Goal: Information Seeking & Learning: Learn about a topic

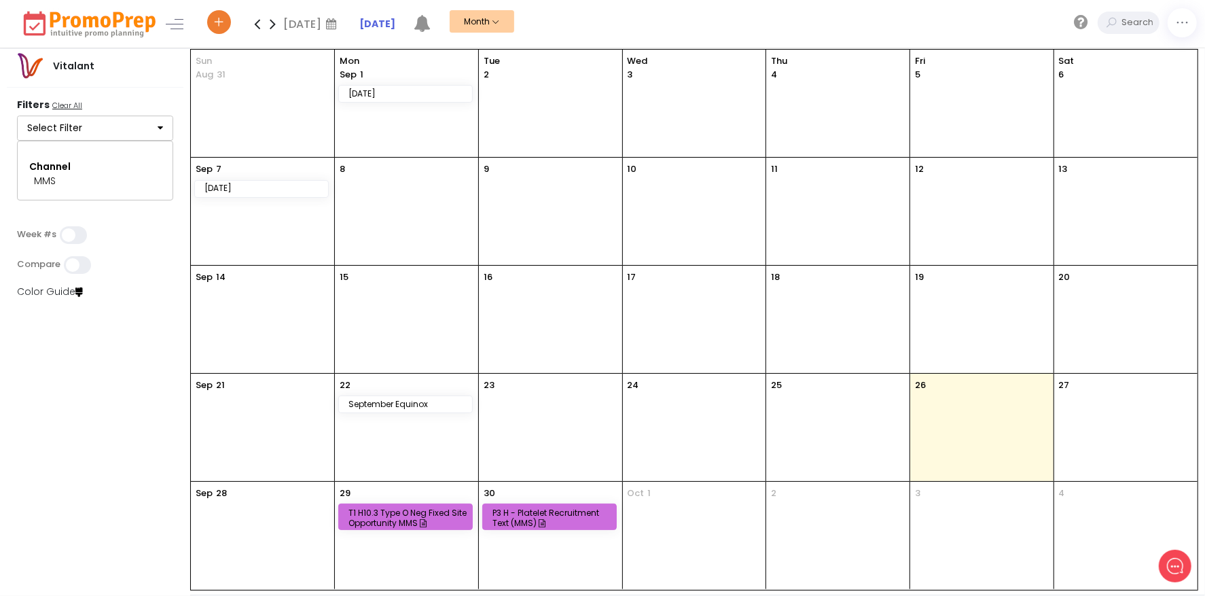
click at [416, 516] on div "T1 H10.3 Type O Neg Fixed Site Opportunity MMS" at bounding box center [407, 517] width 118 height 20
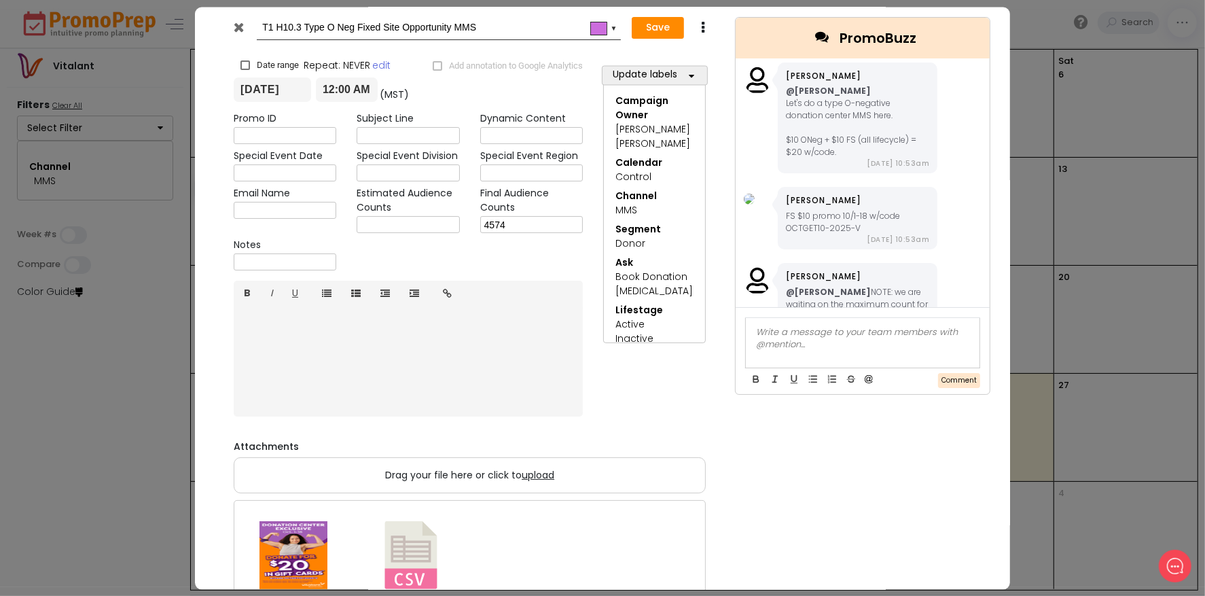
click at [679, 75] on button "Update labels" at bounding box center [655, 76] width 106 height 20
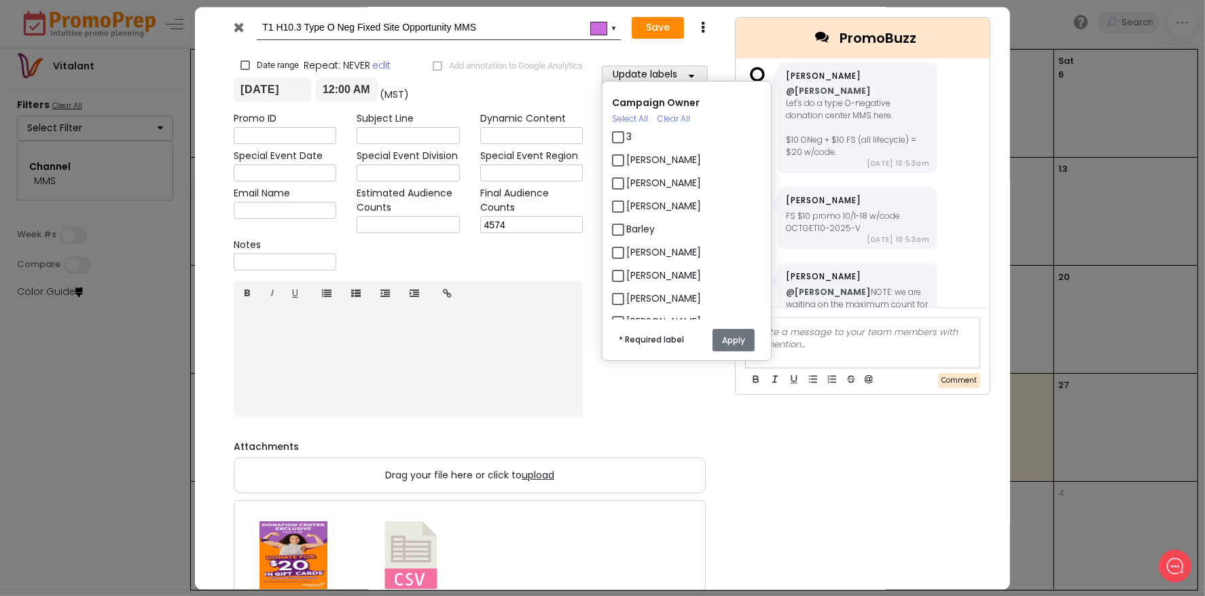
click at [687, 69] on div "Campaign Owner Select All Clear All 3 [PERSON_NAME] [PERSON_NAME] [PERSON_NAME]…" at bounding box center [695, 253] width 204 height 373
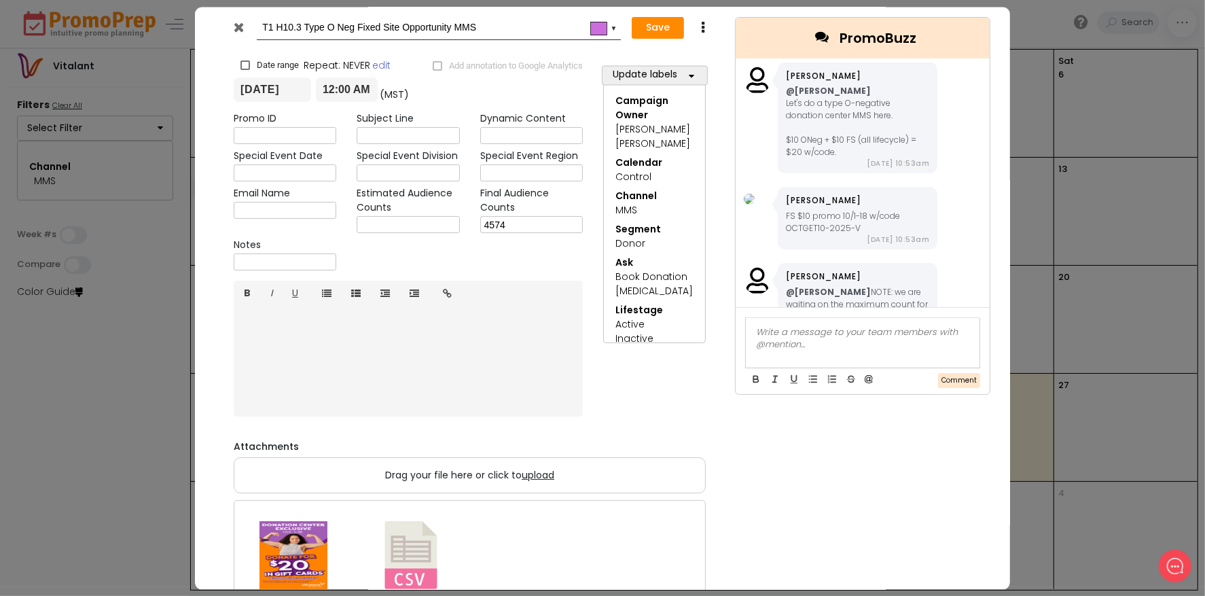
click at [329, 126] on div "Promo ID" at bounding box center [284, 128] width 123 height 33
drag, startPoint x: 329, startPoint y: 130, endPoint x: 327, endPoint y: 138, distance: 8.3
click at [327, 138] on input "text" at bounding box center [285, 136] width 103 height 17
click at [355, 158] on div "Special Event Division" at bounding box center [407, 165] width 123 height 33
click at [329, 175] on input "text" at bounding box center [285, 173] width 103 height 17
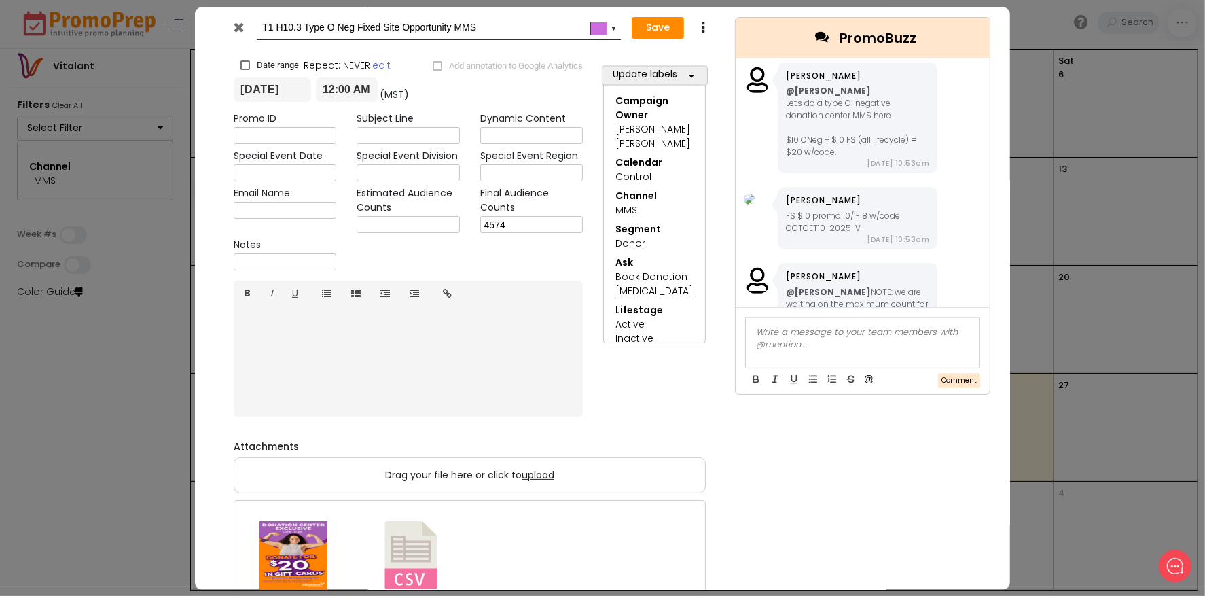
click at [350, 164] on div "Special Event Division" at bounding box center [407, 165] width 123 height 33
click at [238, 25] on icon at bounding box center [239, 27] width 10 height 14
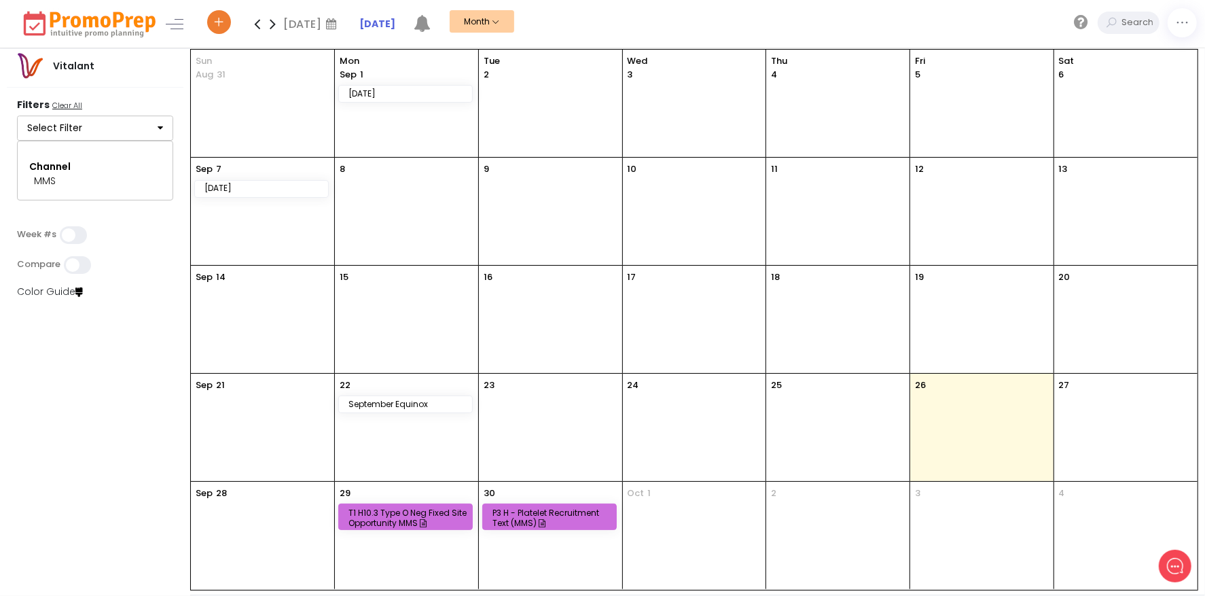
click at [147, 126] on button "Select Filter" at bounding box center [95, 128] width 156 height 26
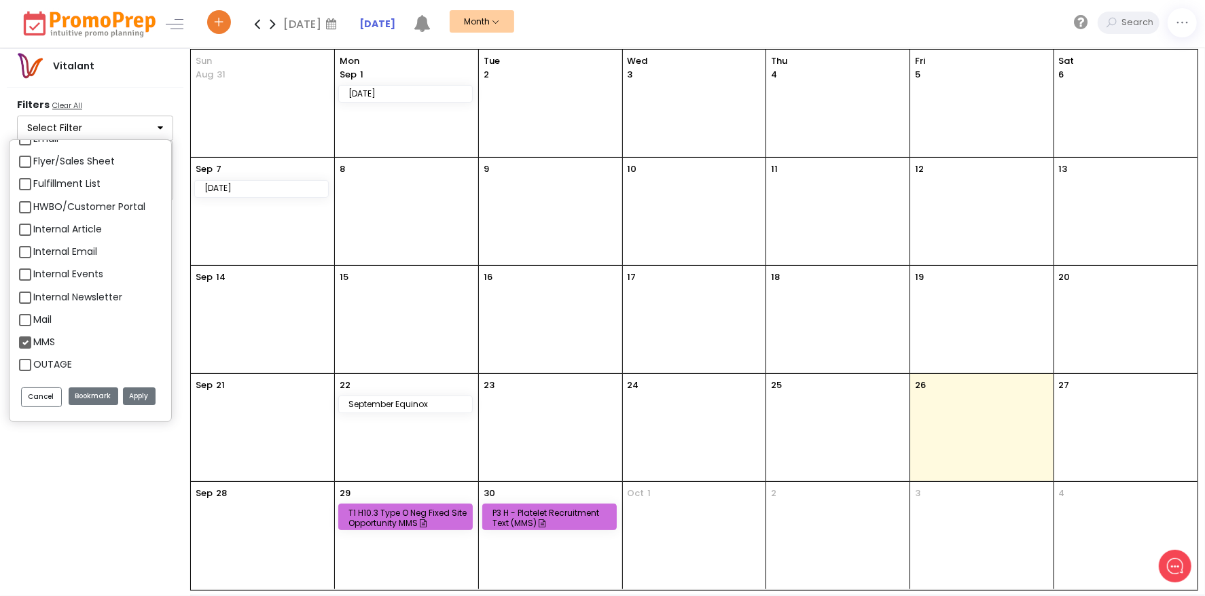
scroll to position [1359, 0]
click at [24, 199] on div "Email" at bounding box center [90, 208] width 143 height 22
click at [33, 203] on label "Email" at bounding box center [45, 207] width 25 height 14
click at [33, 203] on input "Email" at bounding box center [37, 201] width 9 height 9
checkbox input "true"
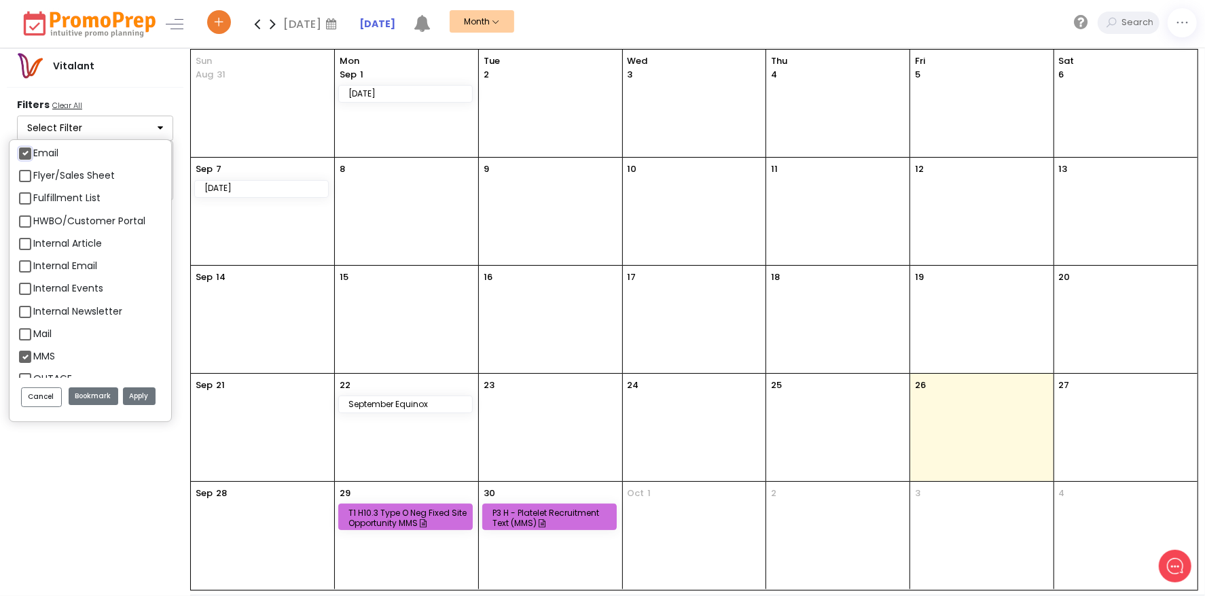
scroll to position [1494, 0]
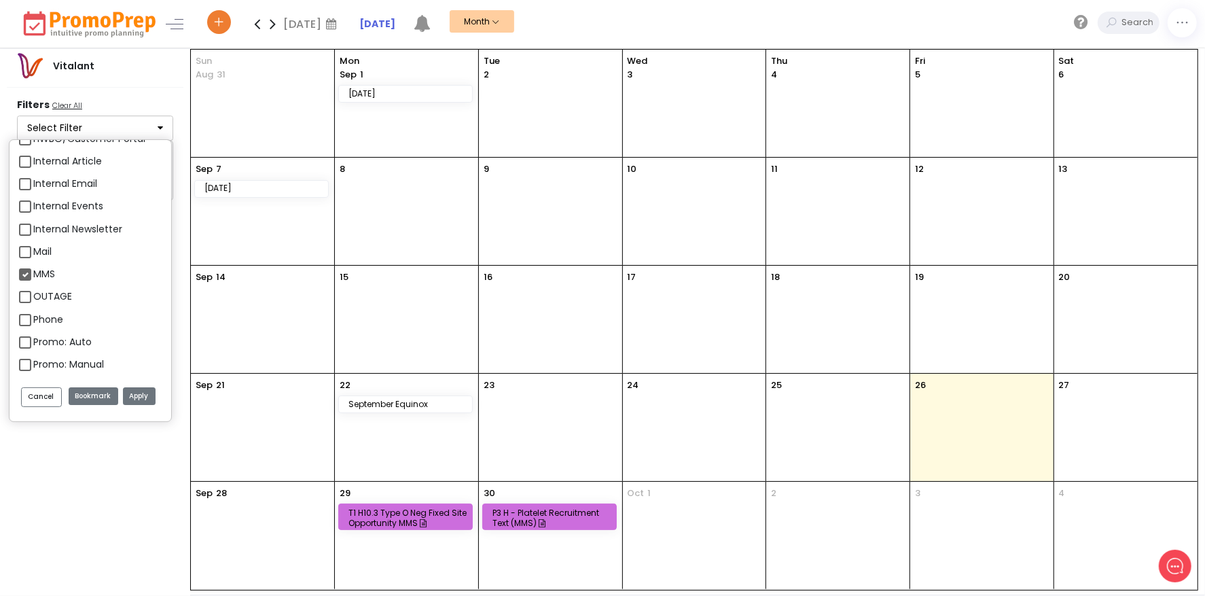
click at [33, 278] on label "MMS" at bounding box center [44, 274] width 22 height 14
click at [33, 273] on input "MMS" at bounding box center [37, 268] width 9 height 9
checkbox input "false"
click at [141, 388] on button "Apply" at bounding box center [139, 396] width 33 height 18
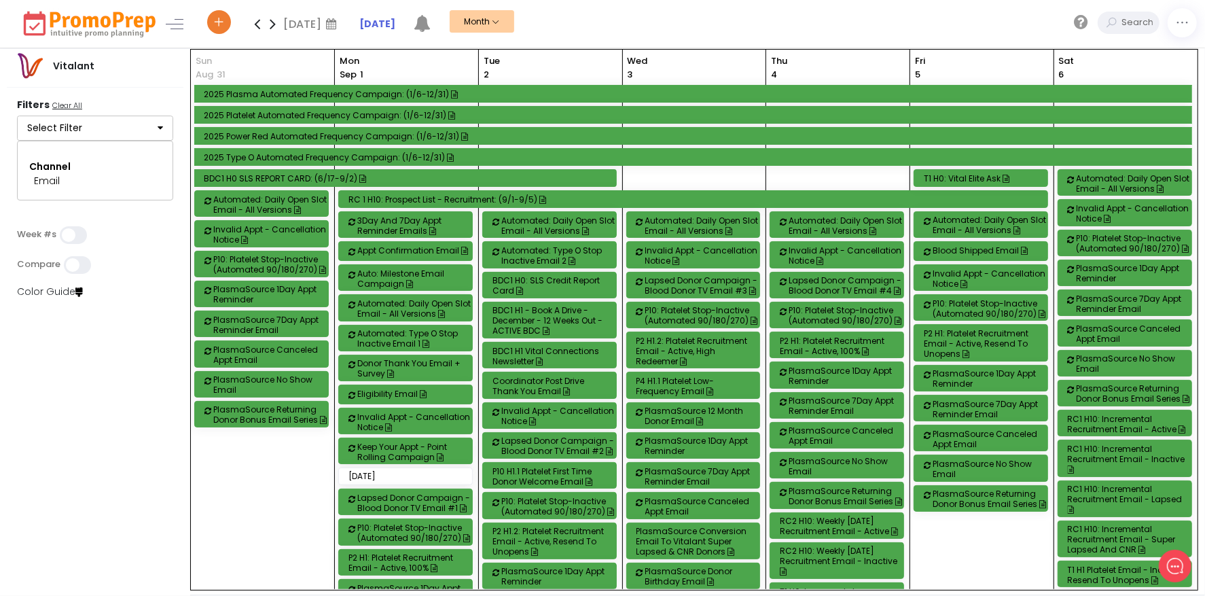
click at [683, 287] on div "Lapsed Donor Campaign - Blood Donor TV Email #3" at bounding box center [704, 285] width 118 height 20
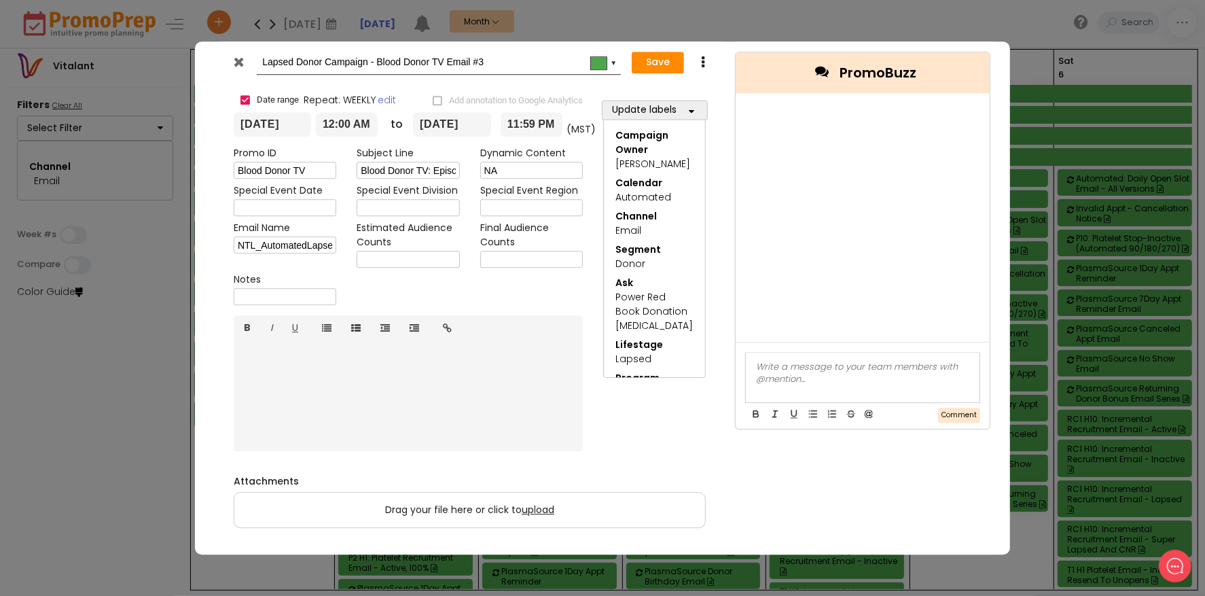
click at [238, 58] on icon at bounding box center [239, 62] width 10 height 14
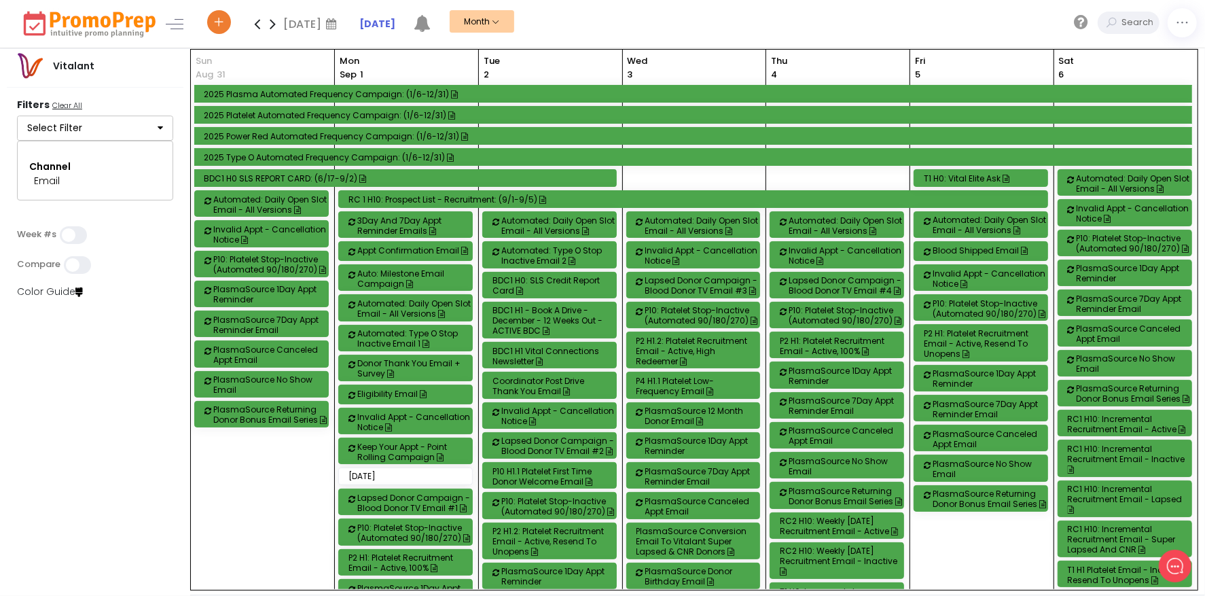
click at [573, 351] on div "BDC1 H1 Vital Connections Newsletter" at bounding box center [551, 356] width 118 height 20
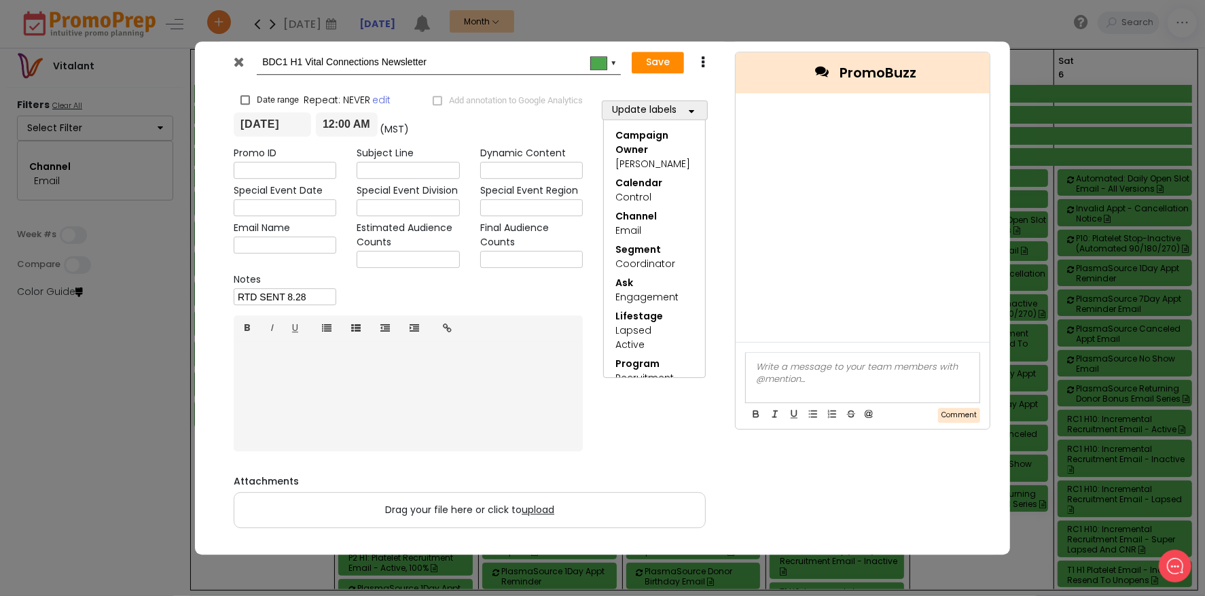
click at [236, 56] on div at bounding box center [240, 65] width 33 height 20
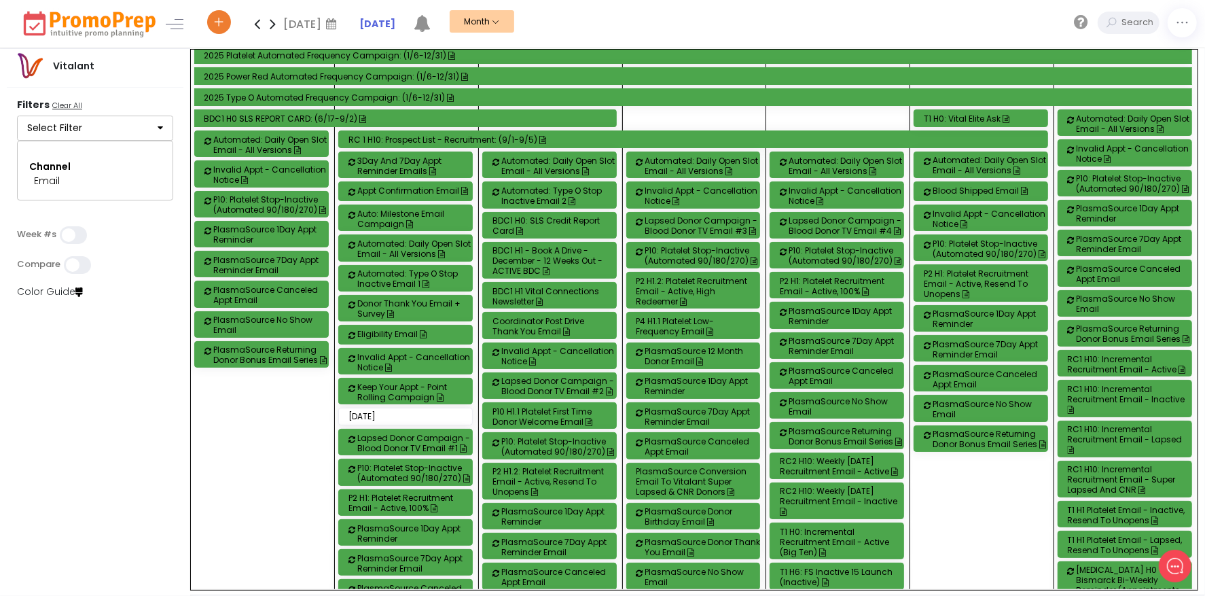
scroll to position [68, 0]
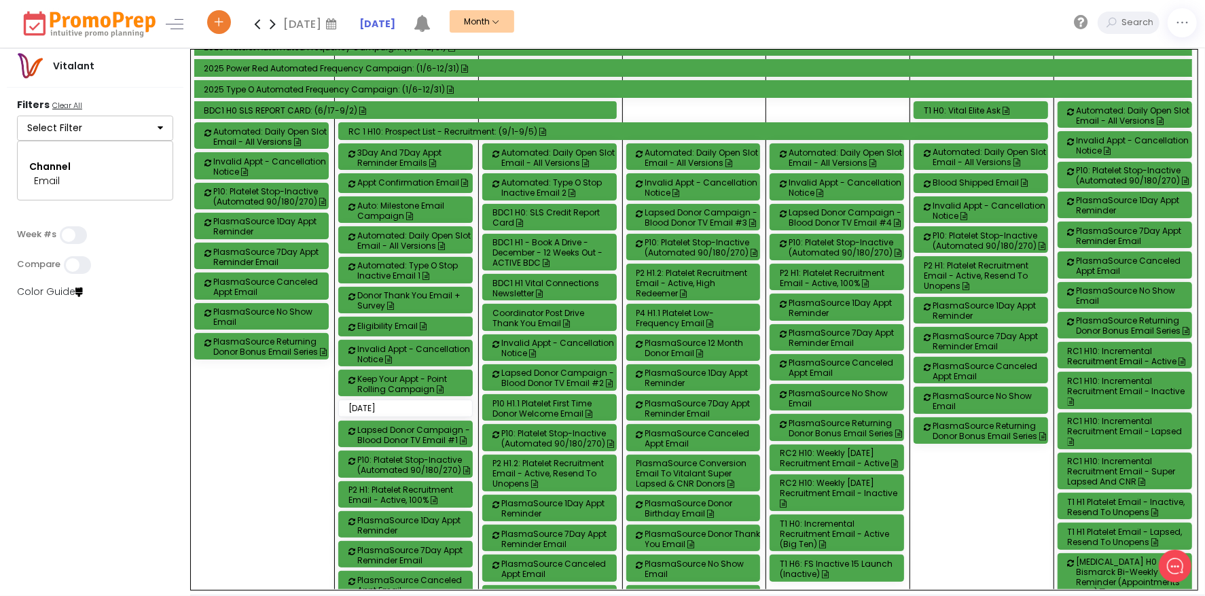
click at [423, 300] on div "Donor Thank You Email + Survey" at bounding box center [416, 300] width 118 height 20
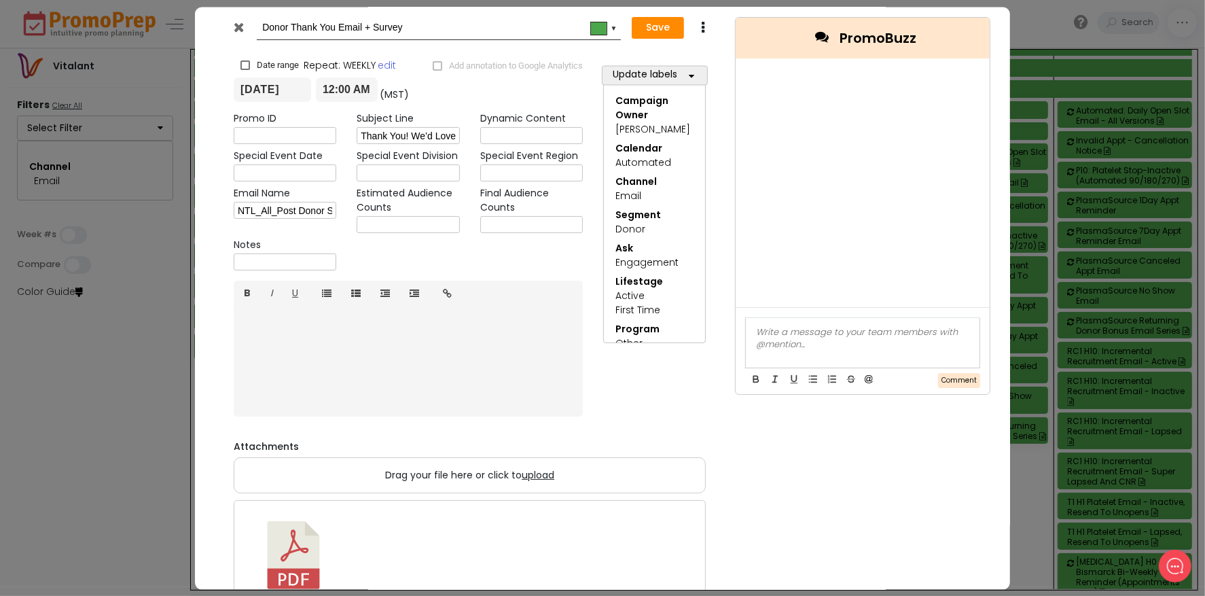
click at [237, 24] on icon at bounding box center [239, 27] width 10 height 14
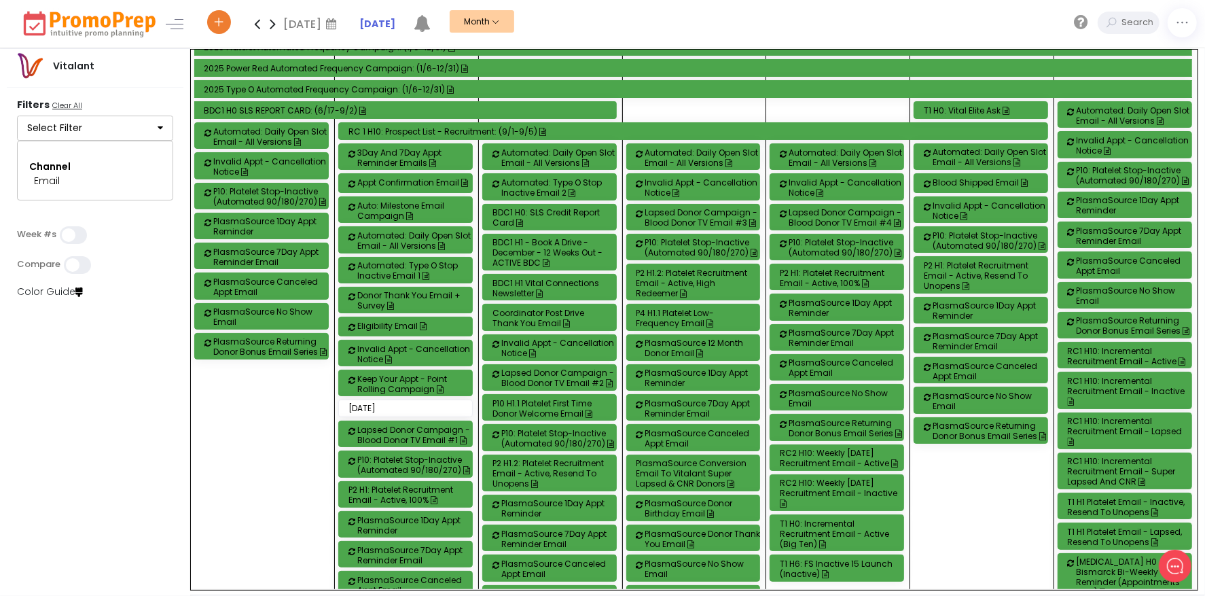
scroll to position [272, 0]
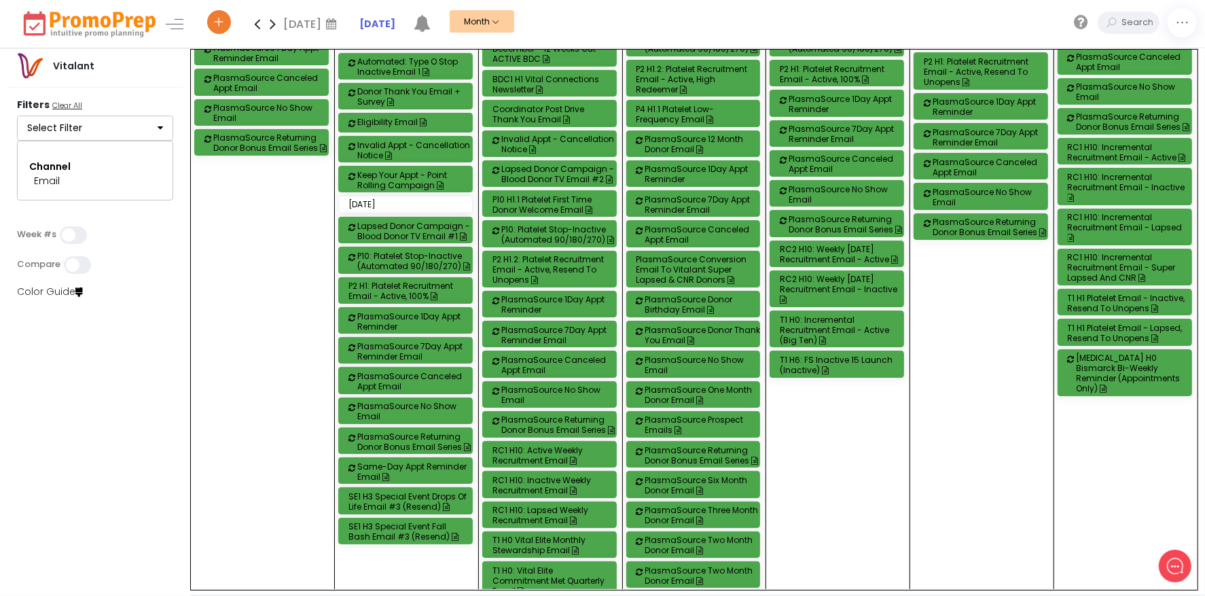
click at [543, 454] on div "RC1 H10: Active Weekly Recruitment Email" at bounding box center [551, 455] width 118 height 20
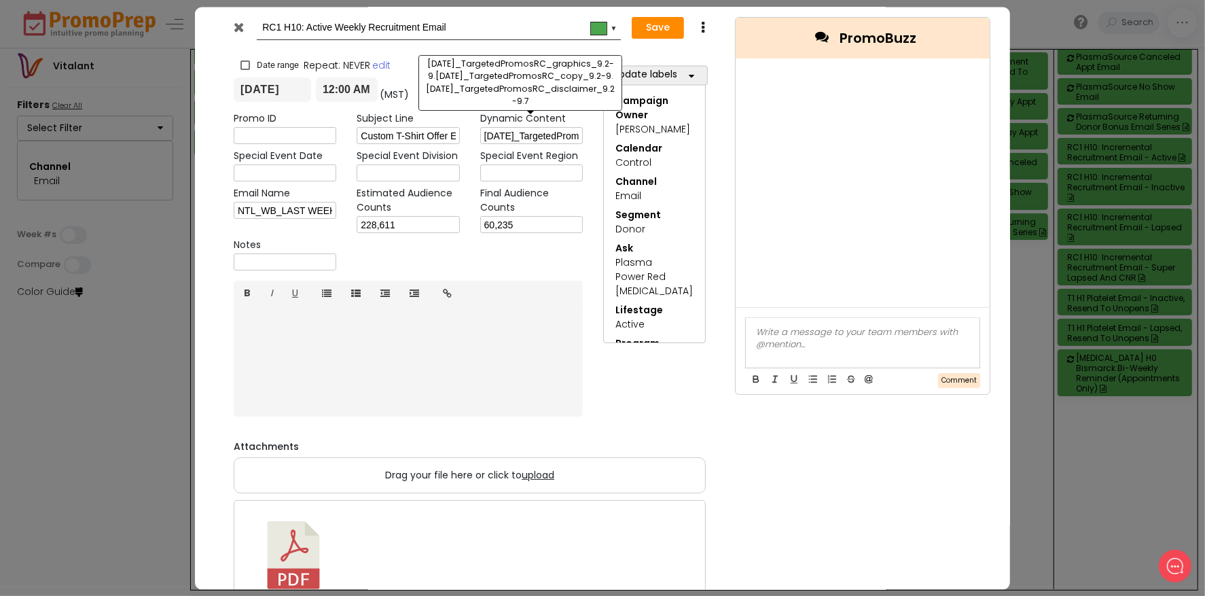
click at [565, 142] on input "[DATE]_TargetedPromosRC_graphics_9.2-9.[DATE]_TargetedPromosRC_copy_9.2-9.[DATE…" at bounding box center [531, 136] width 103 height 17
click at [562, 129] on input "[DATE]_TargetedPromosRC_graphics_9.2-9.[DATE]_TargetedPromosRC_copy_9.2-9.[DATE…" at bounding box center [531, 136] width 103 height 17
click at [558, 135] on input "[DATE]_TargetedPromosRC_graphics_9.2-9.[DATE]_TargetedPromosRC_copy_9.2-9.[DATE…" at bounding box center [531, 136] width 103 height 17
click at [575, 137] on input "[DATE]_TargetedPromosRC_graphics_9.2-9.[DATE]_TargetedPromosRC_copy_9.2-9.[DATE…" at bounding box center [531, 136] width 103 height 17
click at [542, 132] on input "[DATE]_TargetedPromosRC_graphics_9.2-9.[DATE]_TargetedPromosRC_copy_9.2-9.[DATE…" at bounding box center [531, 136] width 103 height 17
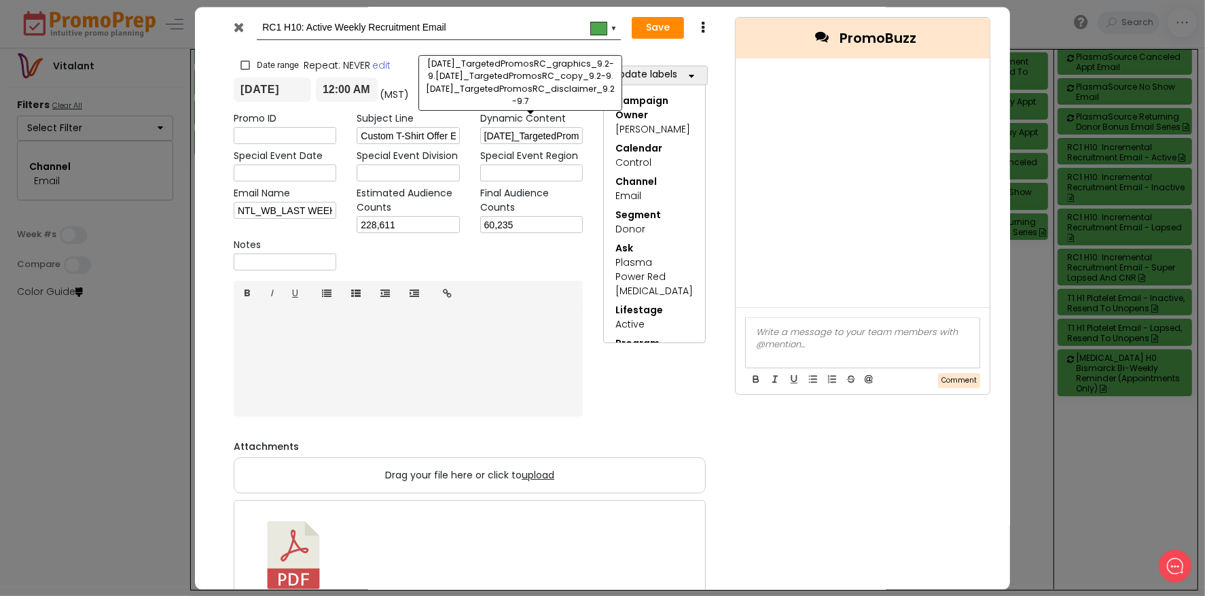
click at [558, 132] on input "[DATE]_TargetedPromosRC_graphics_9.2-9.[DATE]_TargetedPromosRC_copy_9.2-9.[DATE…" at bounding box center [531, 136] width 103 height 17
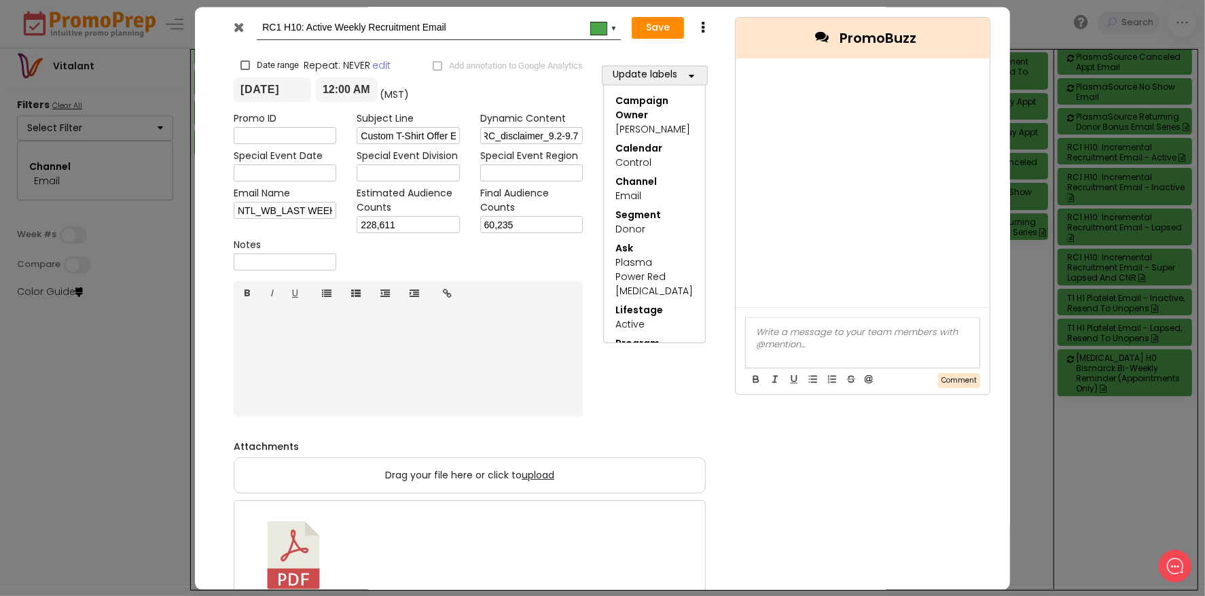
scroll to position [0, 0]
click at [241, 30] on icon at bounding box center [239, 27] width 10 height 14
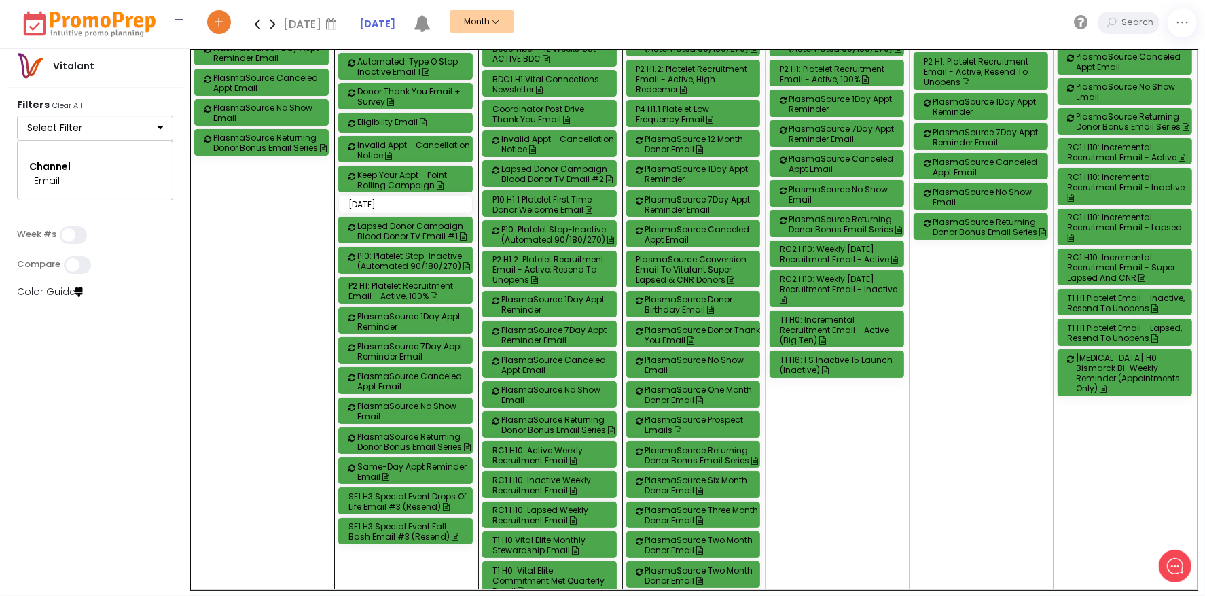
click at [410, 351] on div "PlasmaSource 7Day Appt Reminder Email" at bounding box center [416, 351] width 118 height 20
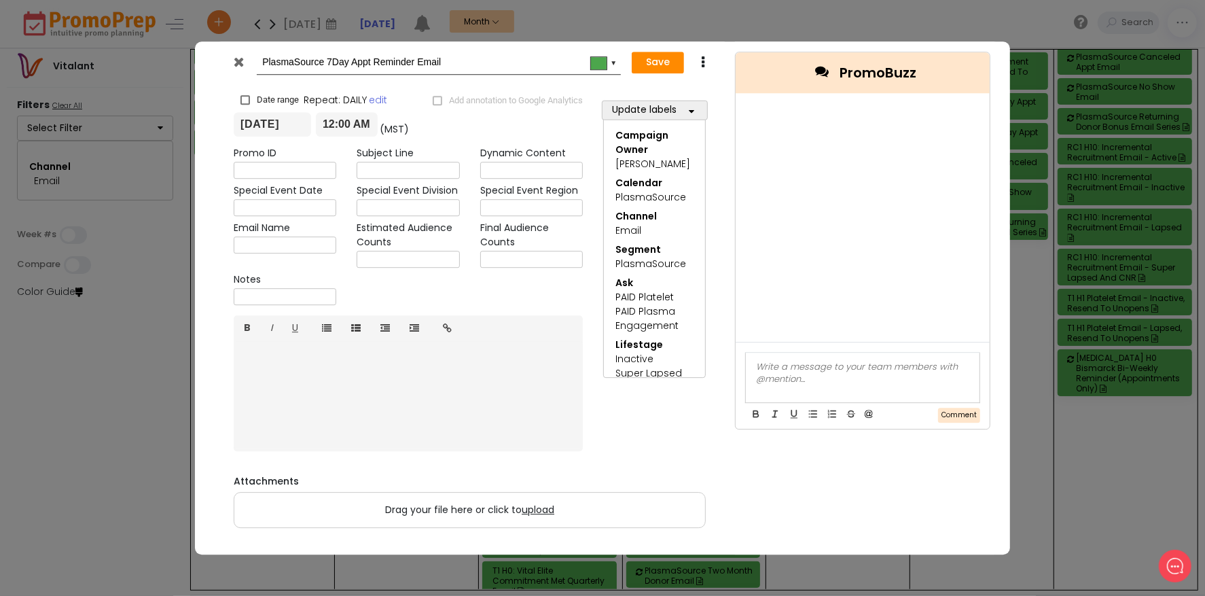
click at [242, 67] on icon at bounding box center [239, 62] width 10 height 14
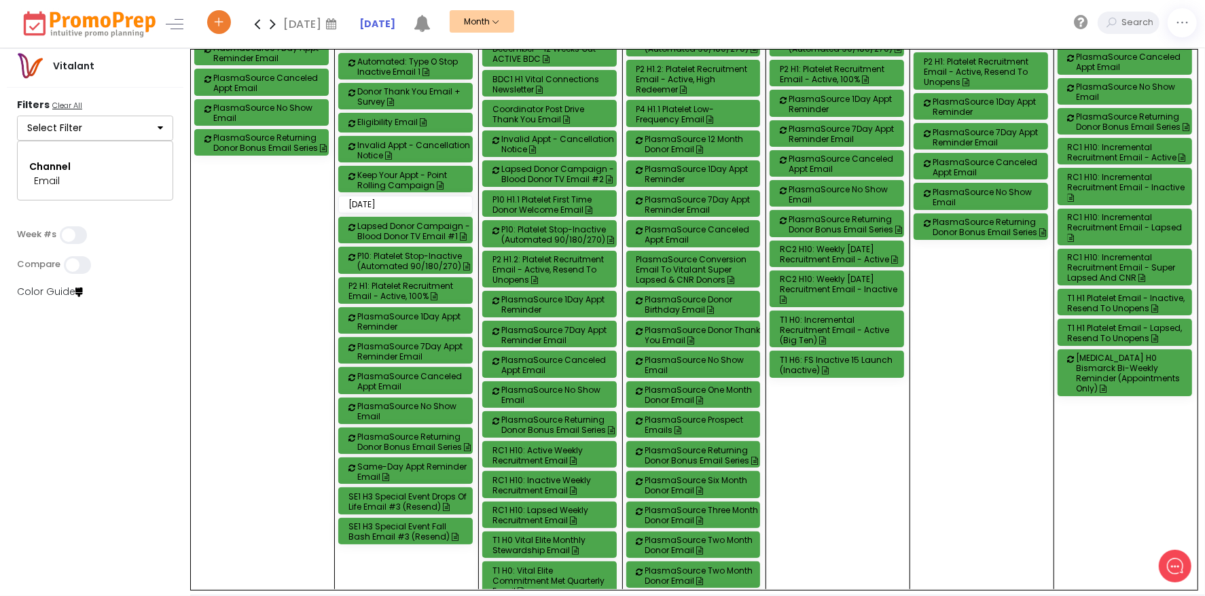
click at [427, 498] on div "SE1 H3 Special Event Drops of Life Email #3 (Resend)" at bounding box center [407, 501] width 118 height 20
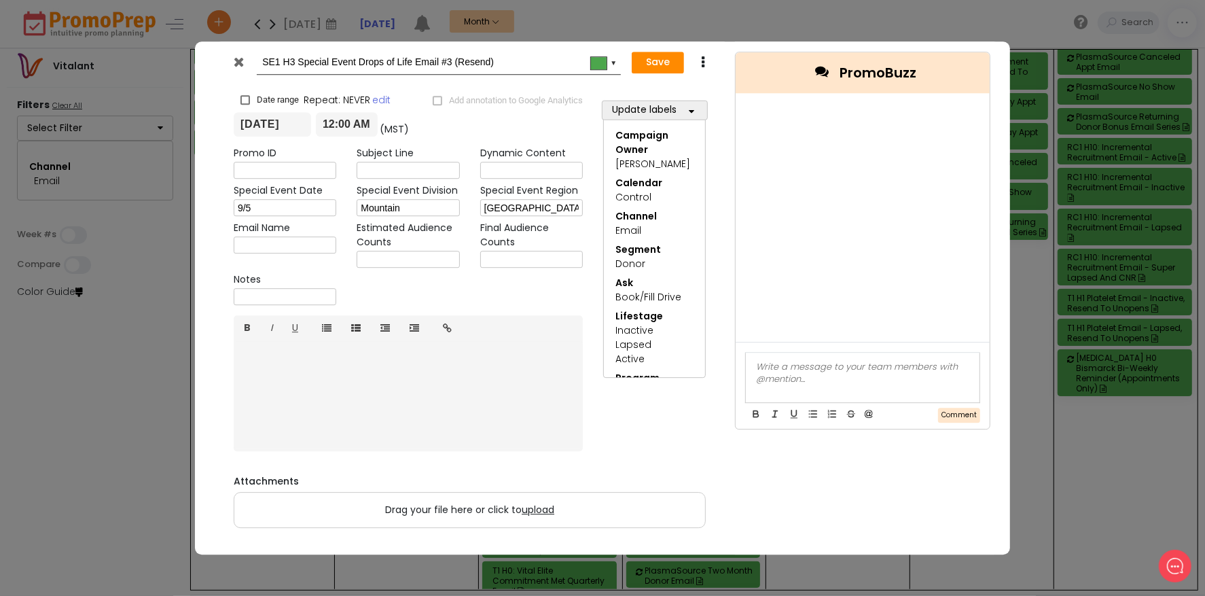
click at [230, 62] on div at bounding box center [240, 65] width 33 height 20
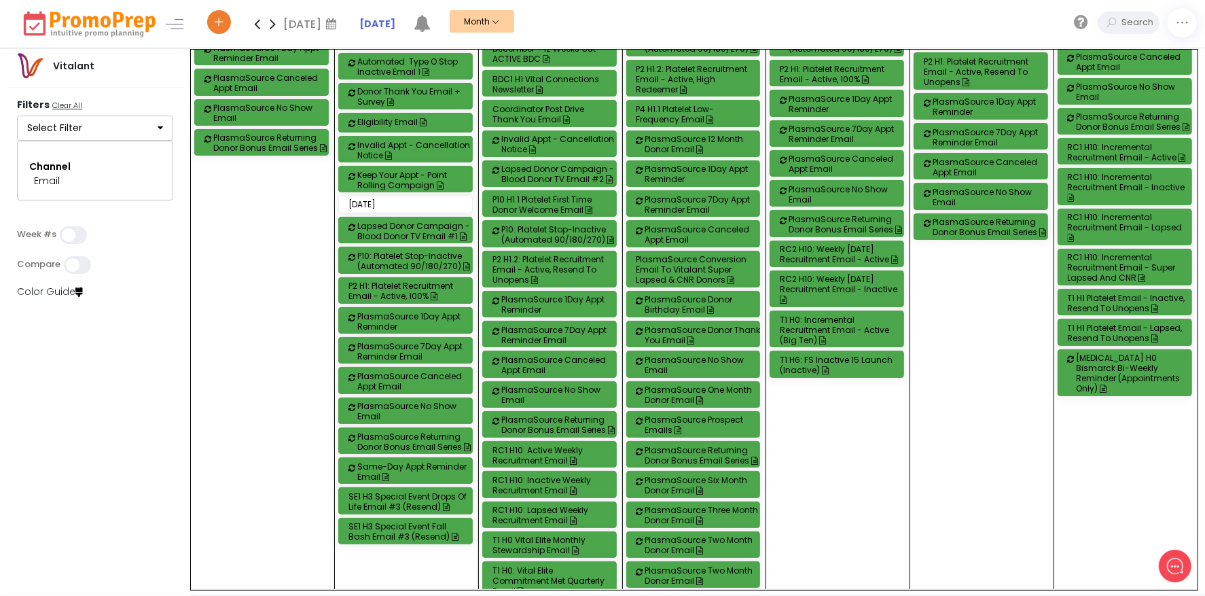
scroll to position [204, 0]
